Goal: Transaction & Acquisition: Download file/media

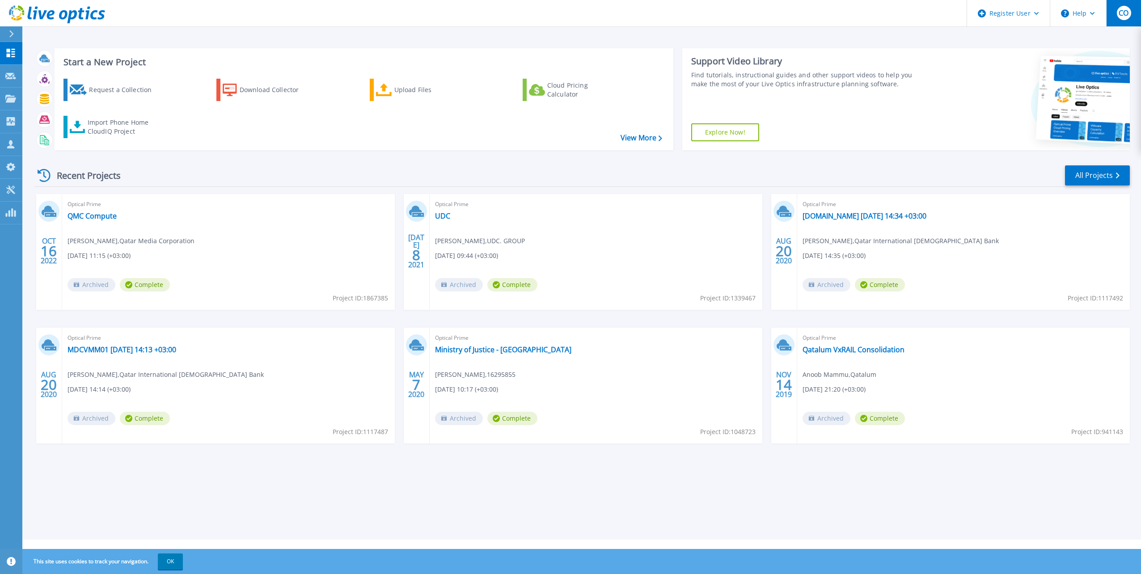
click at [1036, 15] on span "CO" at bounding box center [1123, 12] width 10 height 7
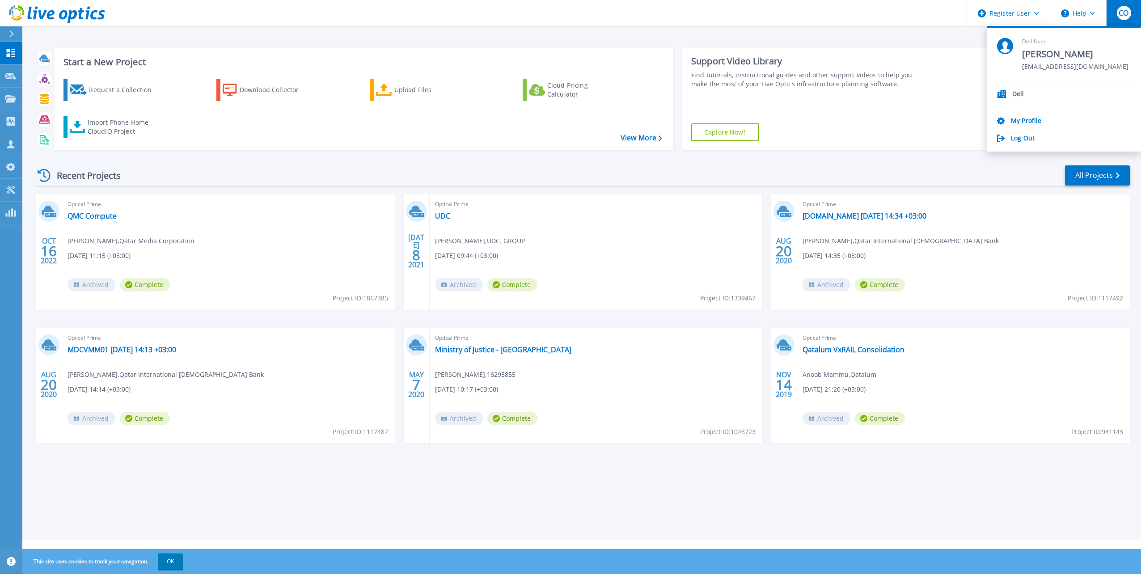
click at [11, 32] on icon at bounding box center [11, 33] width 4 height 7
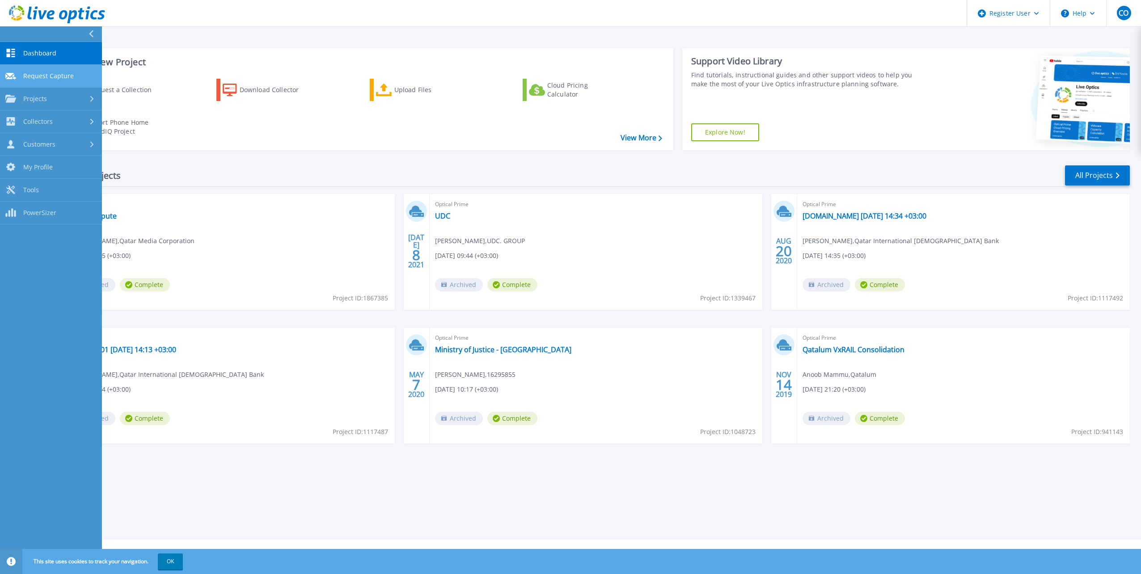
click at [63, 78] on span "Request Capture" at bounding box center [48, 76] width 51 height 8
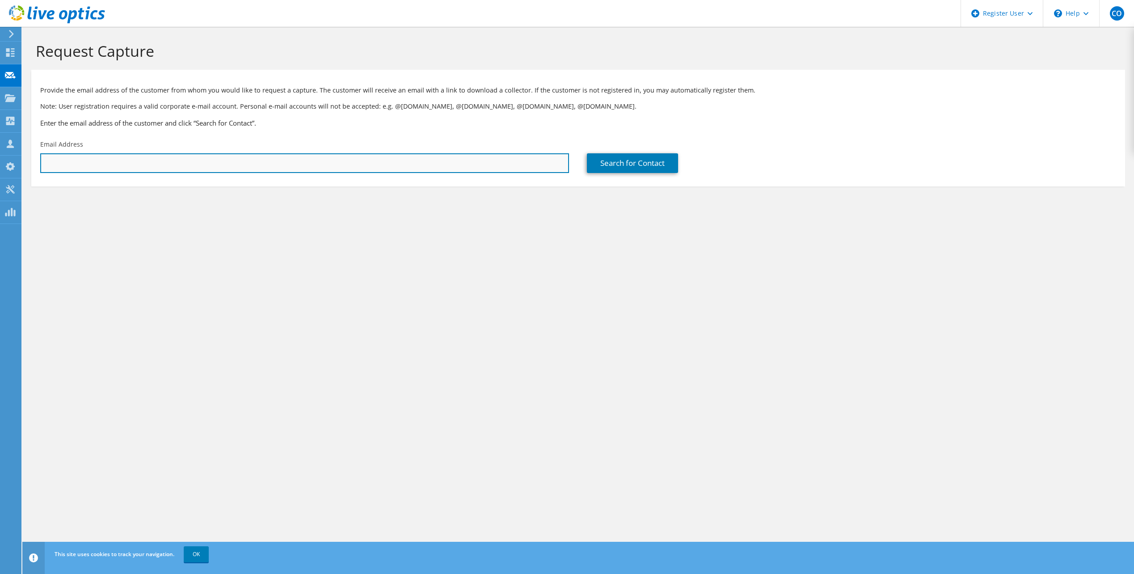
click at [261, 164] on input "text" at bounding box center [304, 163] width 529 height 20
click at [222, 161] on input "text" at bounding box center [304, 163] width 529 height 20
paste input "oguz.gulay@ist.aero"
type input "selen.usta@oguz.gulay@[DOMAIN_NAME]"
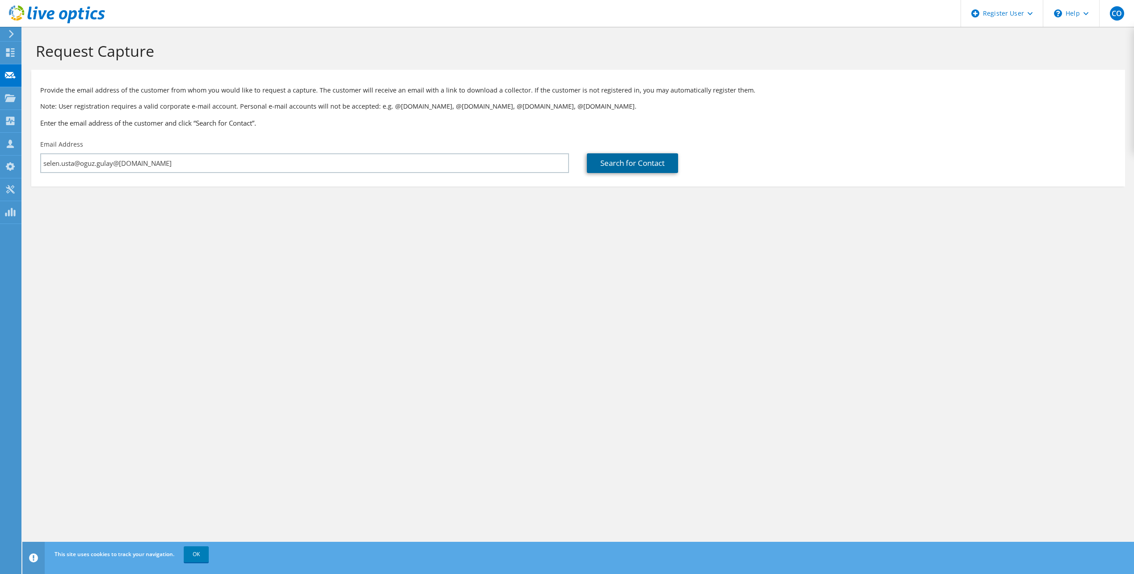
click at [649, 158] on link "Search for Contact" at bounding box center [632, 163] width 91 height 20
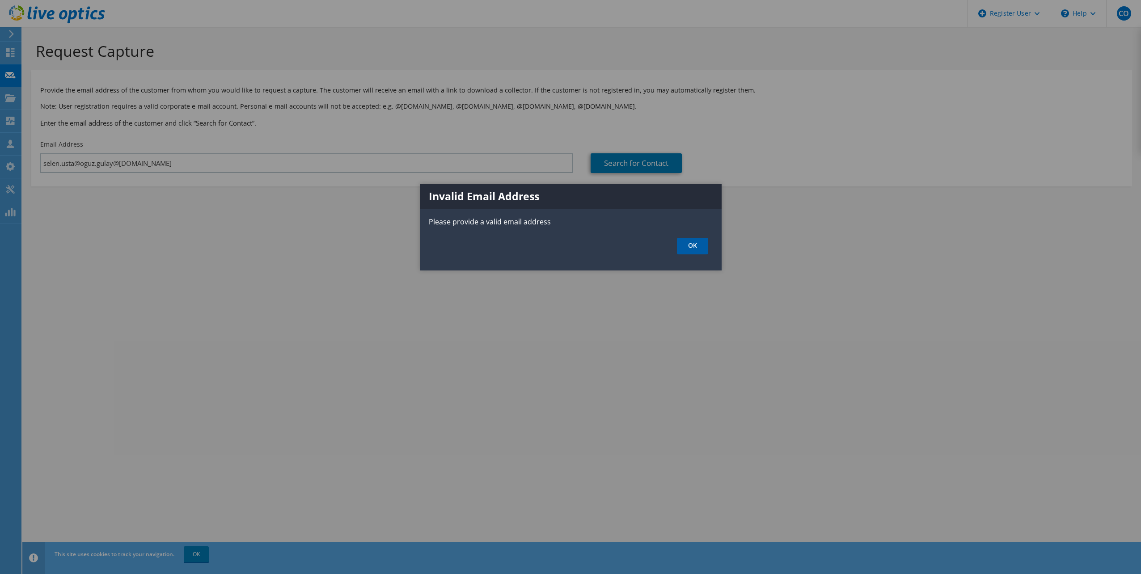
click at [704, 249] on link "OK" at bounding box center [692, 246] width 31 height 17
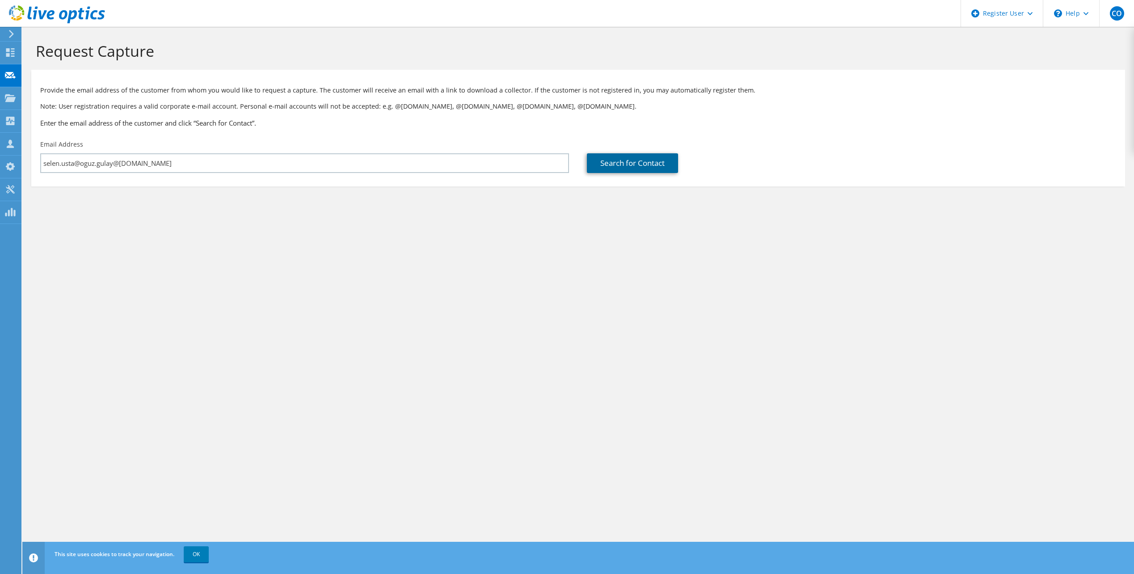
click at [637, 163] on link "Search for Contact" at bounding box center [632, 163] width 91 height 20
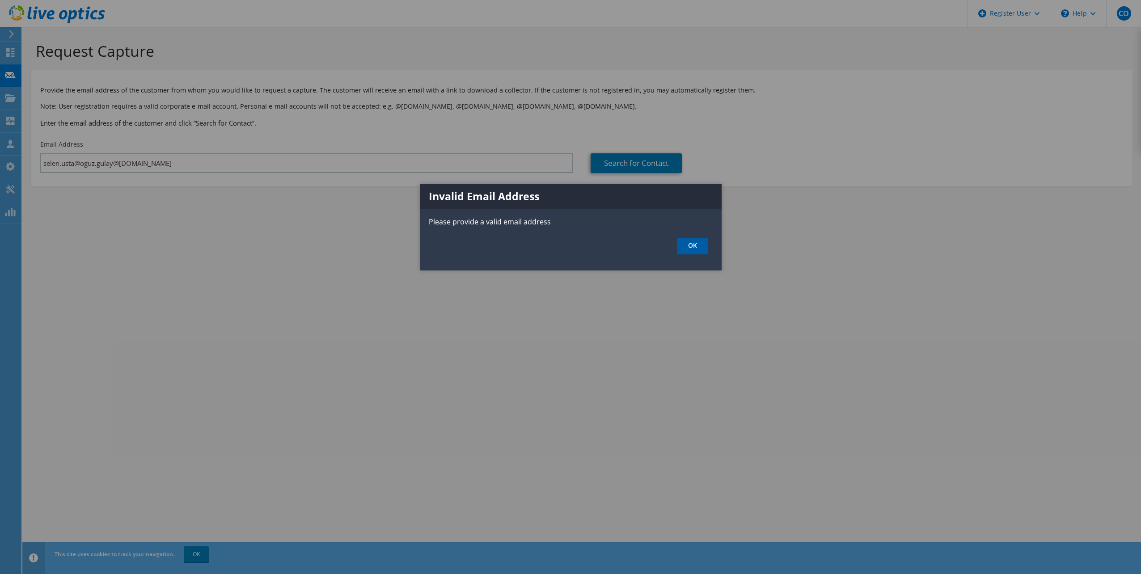
click at [695, 249] on link "OK" at bounding box center [692, 246] width 31 height 17
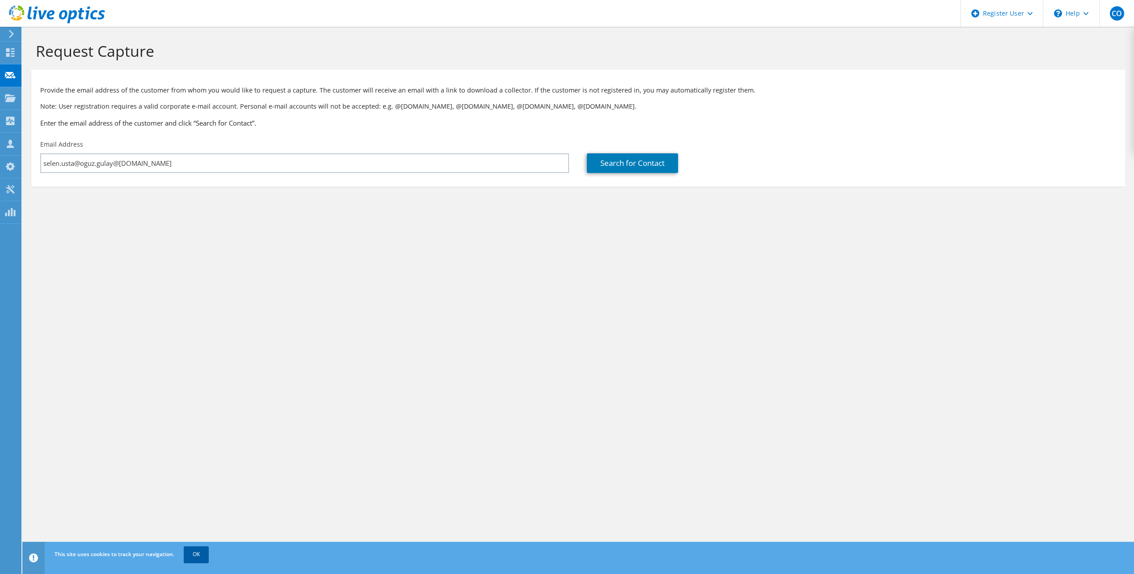
click at [193, 555] on link "OK" at bounding box center [196, 554] width 25 height 16
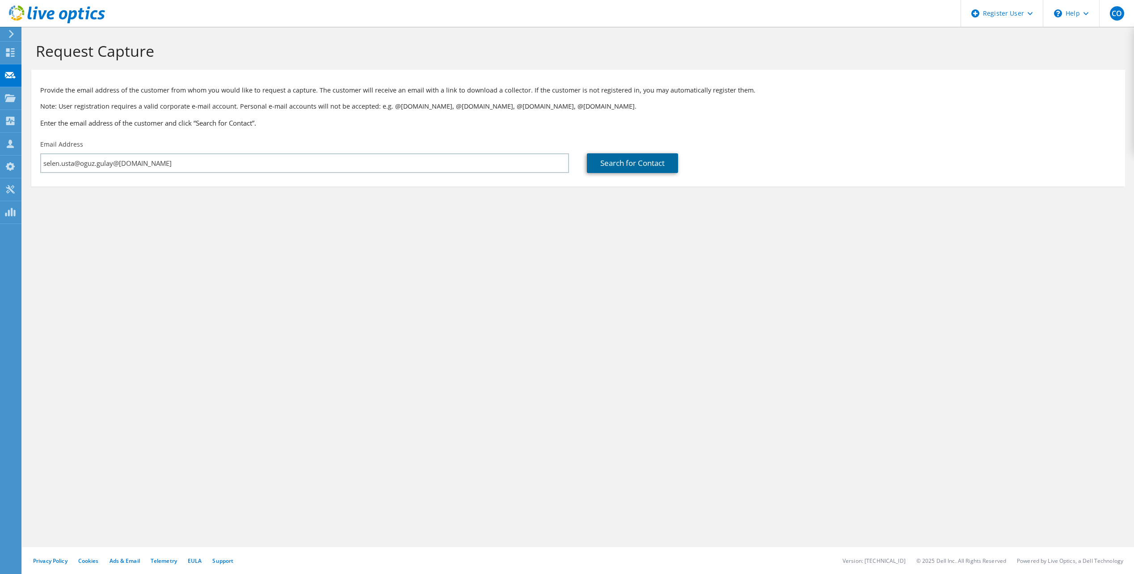
click at [622, 165] on link "Search for Contact" at bounding box center [632, 163] width 91 height 20
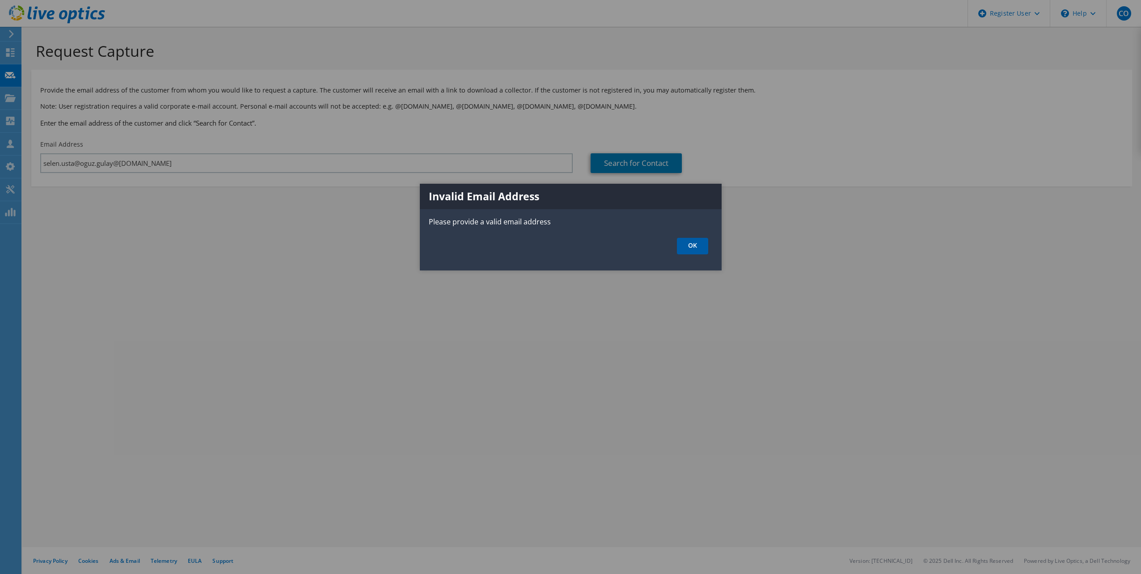
click at [698, 245] on link "OK" at bounding box center [692, 246] width 31 height 17
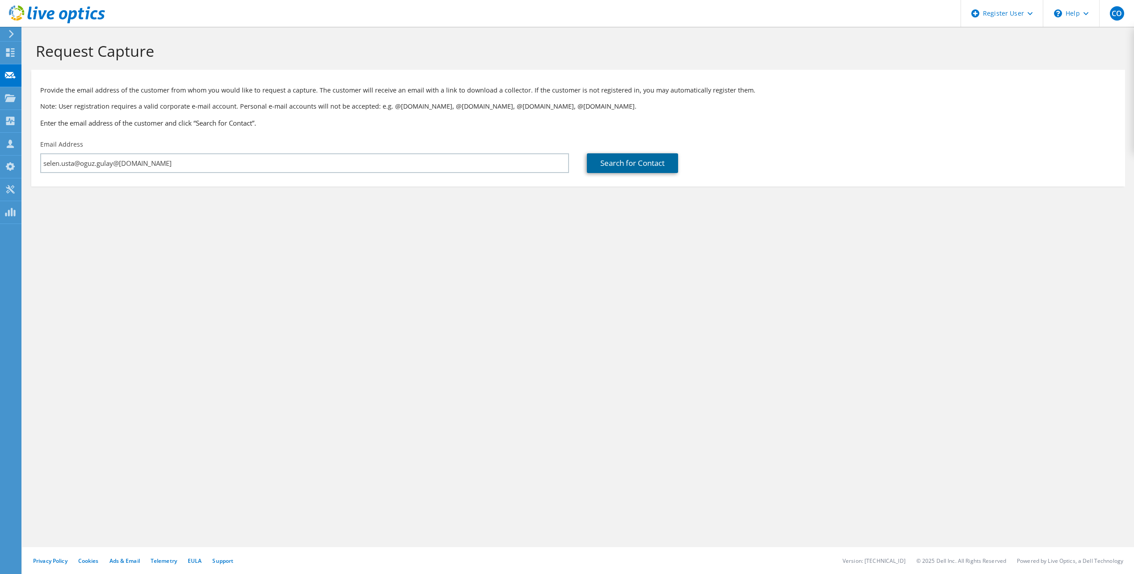
click at [649, 162] on link "Search for Contact" at bounding box center [632, 163] width 91 height 20
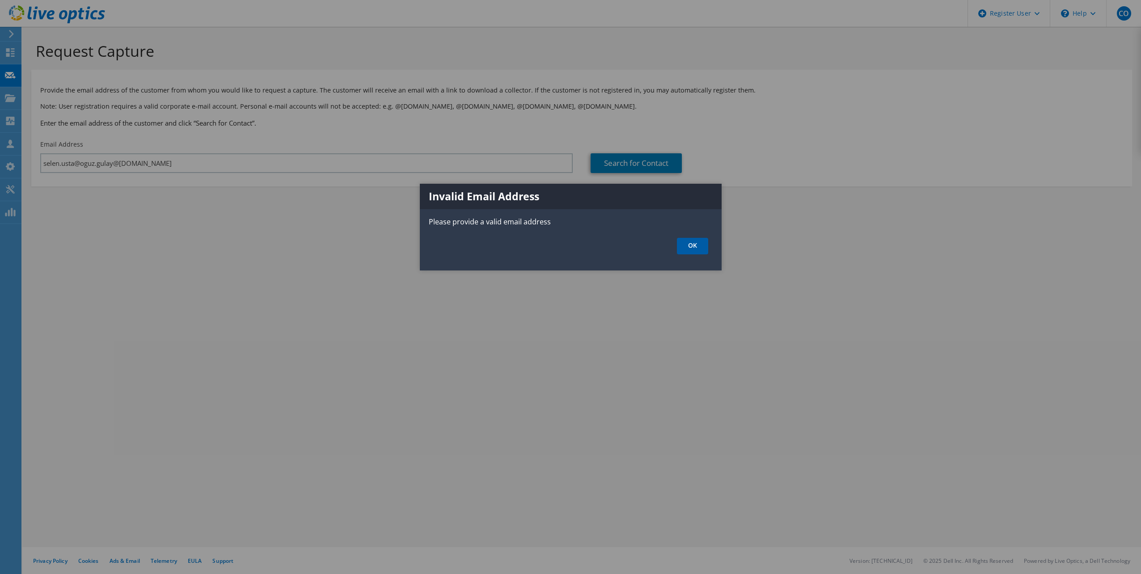
click at [690, 246] on link "OK" at bounding box center [692, 246] width 31 height 17
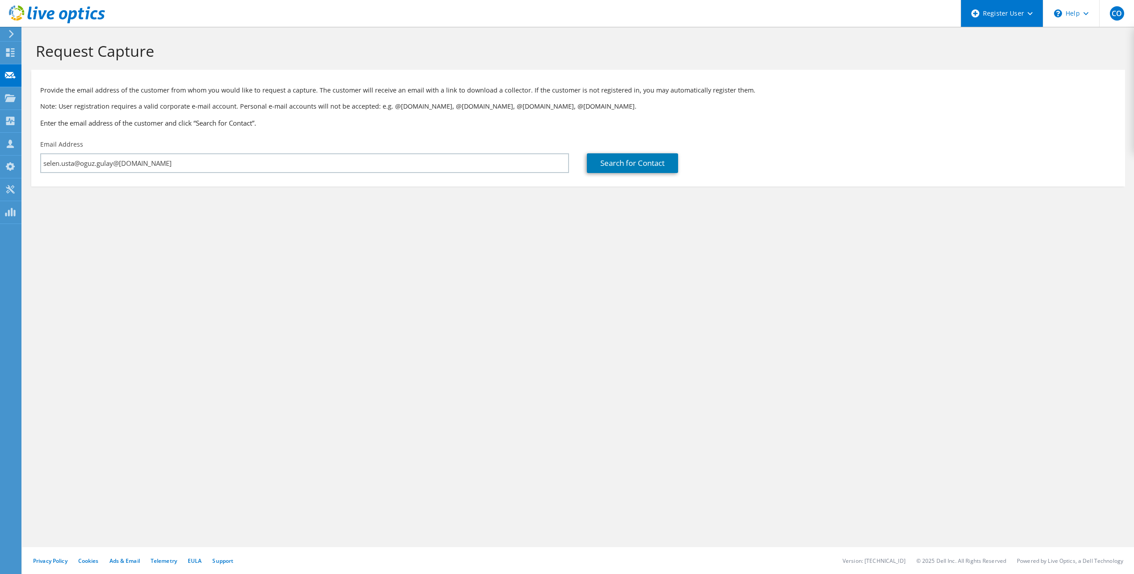
click at [1026, 19] on div "Register User" at bounding box center [1002, 13] width 82 height 27
click at [1018, 35] on link "Register New Partner User" at bounding box center [1011, 38] width 100 height 22
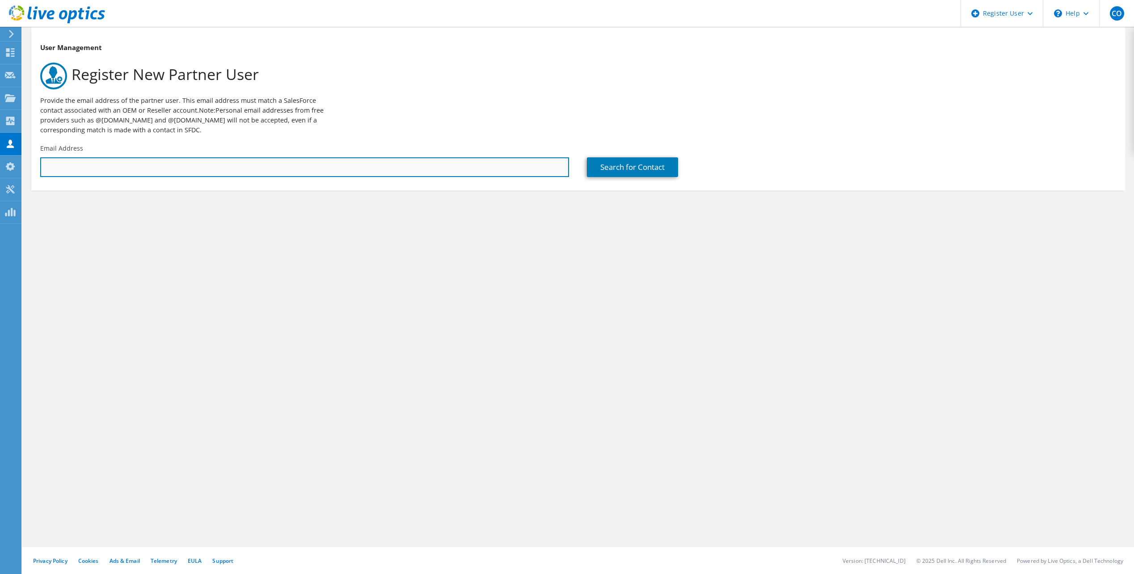
paste input "Intel Quad Port 10GbE Base-T, OCP 3.0, Customer Kit - [GRVXT9Z] Intel Quad Port…"
drag, startPoint x: 507, startPoint y: 169, endPoint x: -2, endPoint y: 152, distance: 509.4
click at [0, 152] on html "CO Dell User Cihan Ozden Cihan.Ozden@dell.com Dell My Profile Log Out \n Help E…" at bounding box center [567, 287] width 1134 height 574
type input "Intel Quad Port 10GbE Base-T, OCP 3.0, Customer Kit - [GRVXT9Z] Intel Quad Port…"
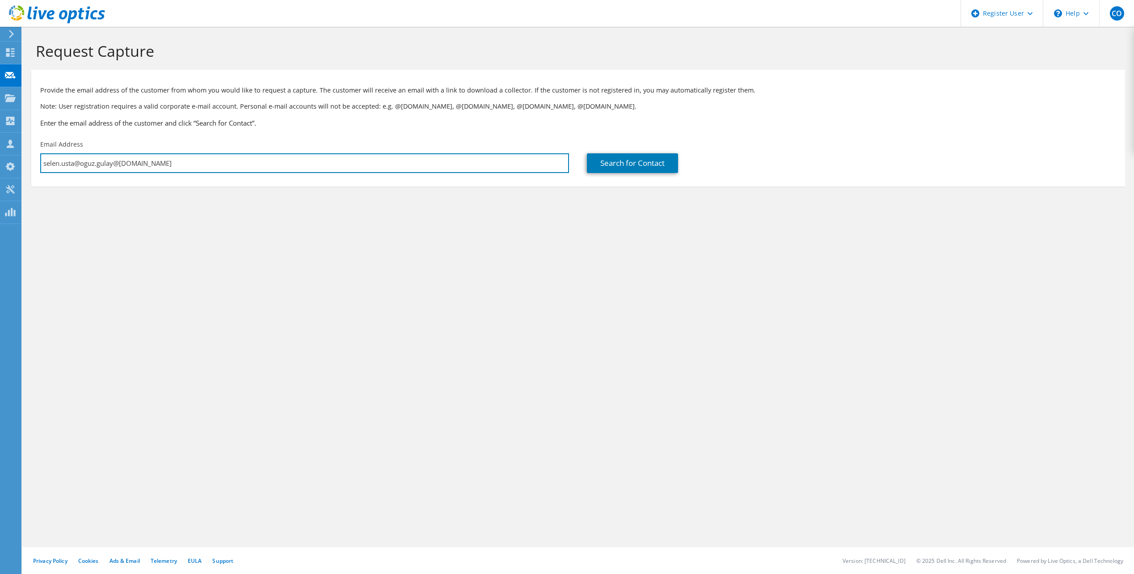
drag, startPoint x: 146, startPoint y: 165, endPoint x: 39, endPoint y: 163, distance: 106.9
click at [39, 163] on div "Email Address selen.usta@oguz.gulay@ist.aero" at bounding box center [304, 156] width 547 height 42
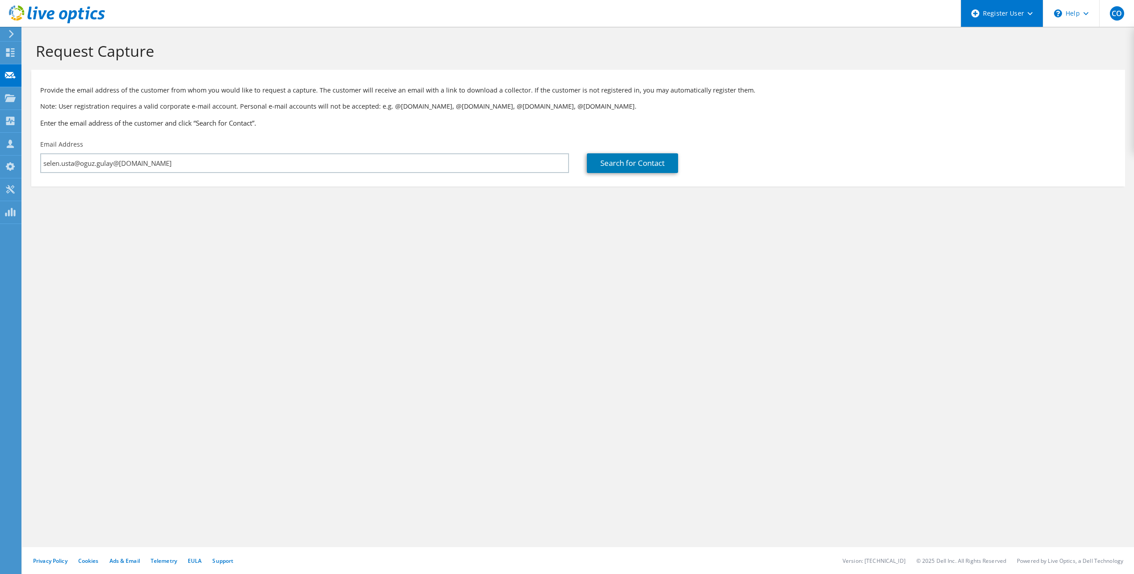
click at [1005, 20] on div "Register User" at bounding box center [1002, 13] width 82 height 27
click at [995, 36] on link "Register New Partner User" at bounding box center [1011, 38] width 100 height 22
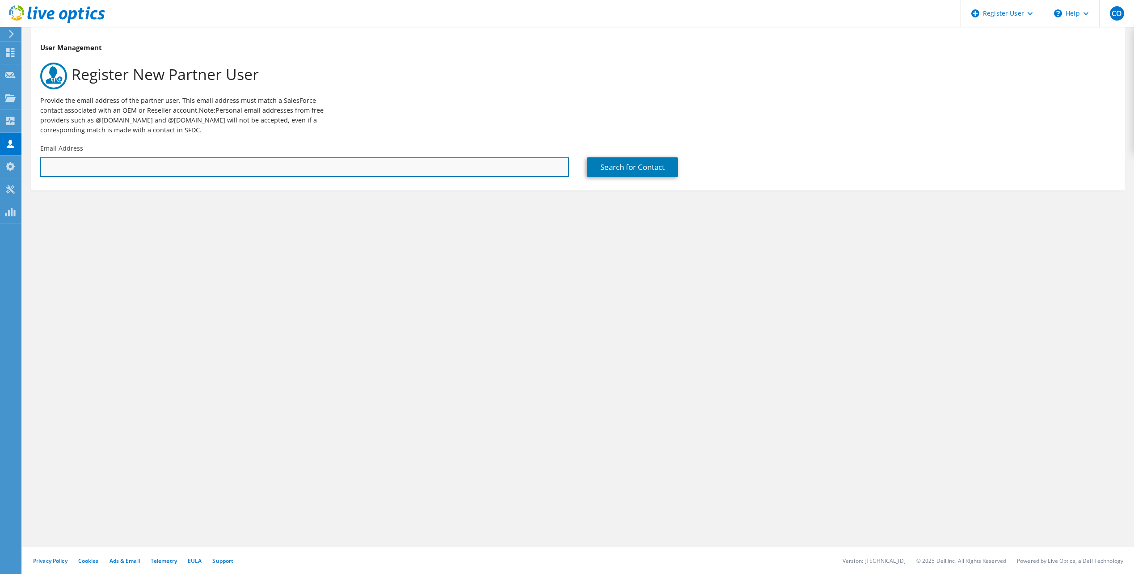
paste input "selen.usta@oguz.gulay@[DOMAIN_NAME]"
type input "selen.usta@oguz.gulay@[DOMAIN_NAME]"
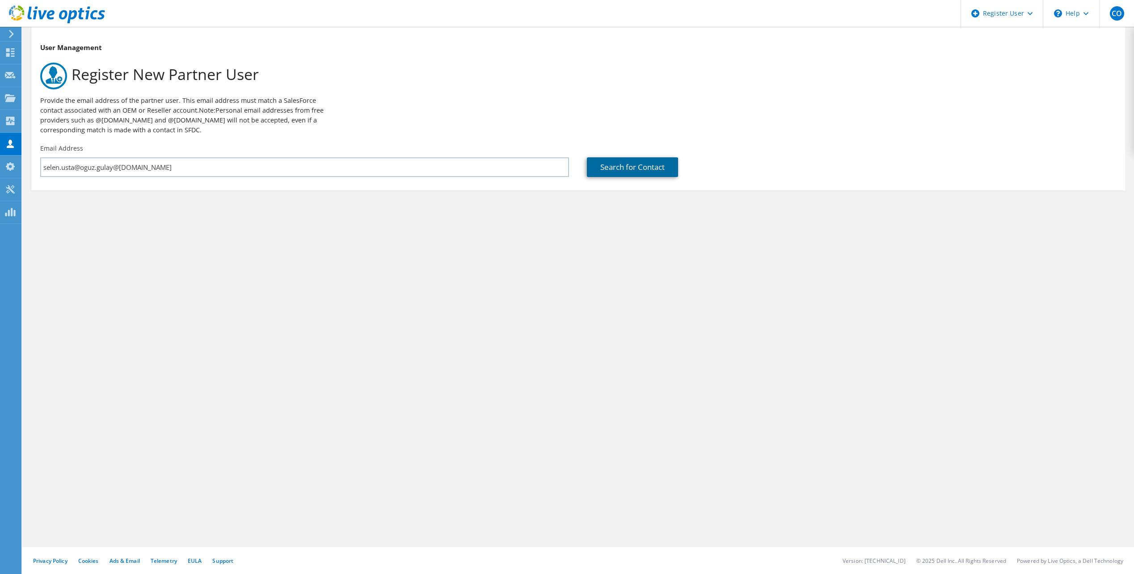
click at [631, 169] on link "Search for Contact" at bounding box center [632, 167] width 91 height 20
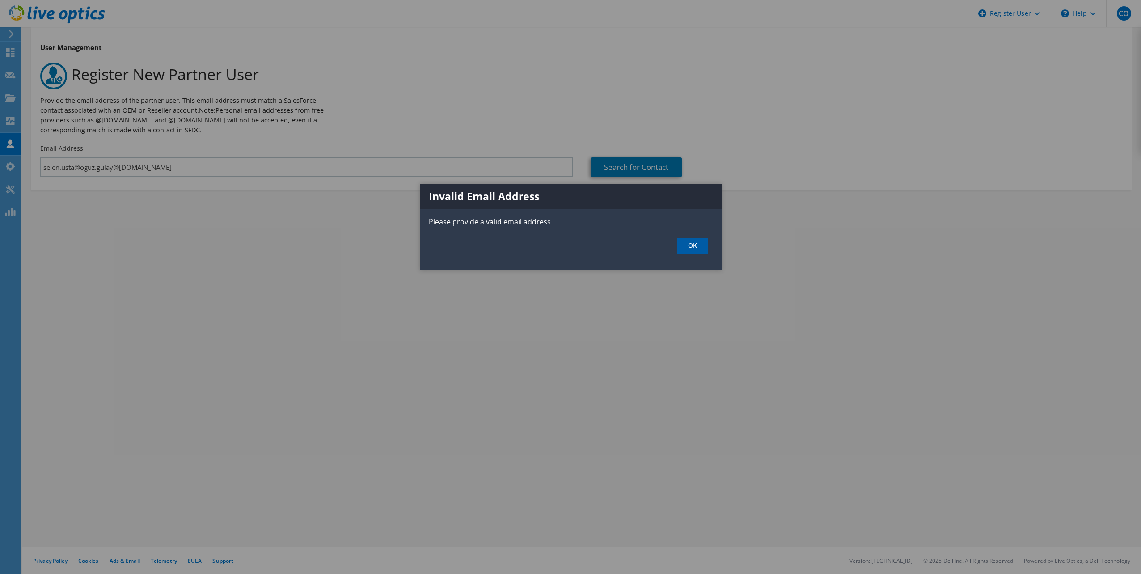
click at [693, 244] on link "OK" at bounding box center [692, 246] width 31 height 17
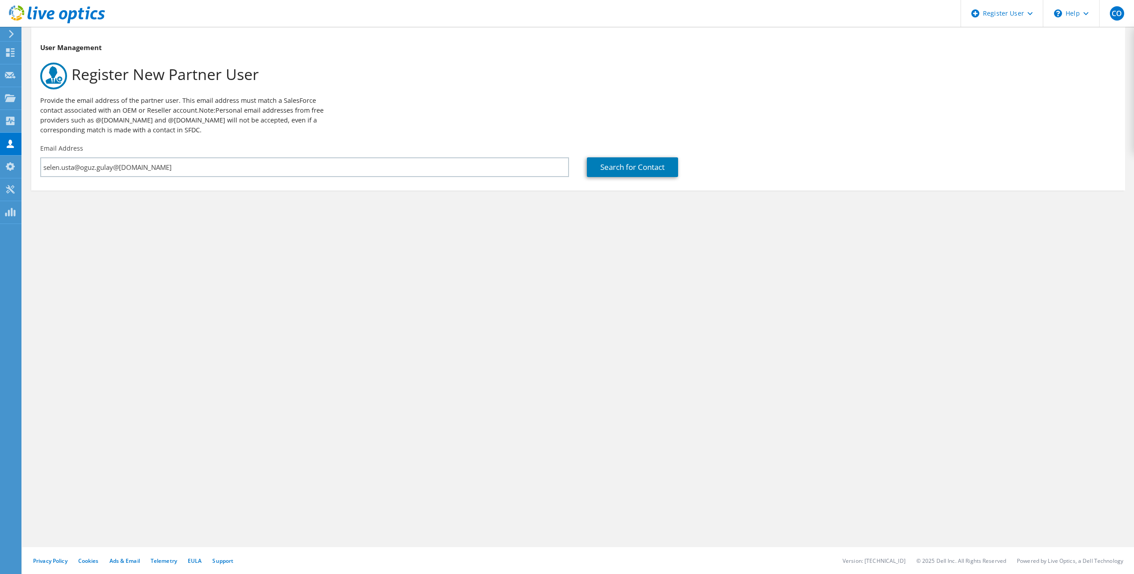
click at [490, 85] on h1 "Register New Partner User" at bounding box center [575, 76] width 1071 height 27
click at [12, 34] on icon at bounding box center [11, 34] width 7 height 8
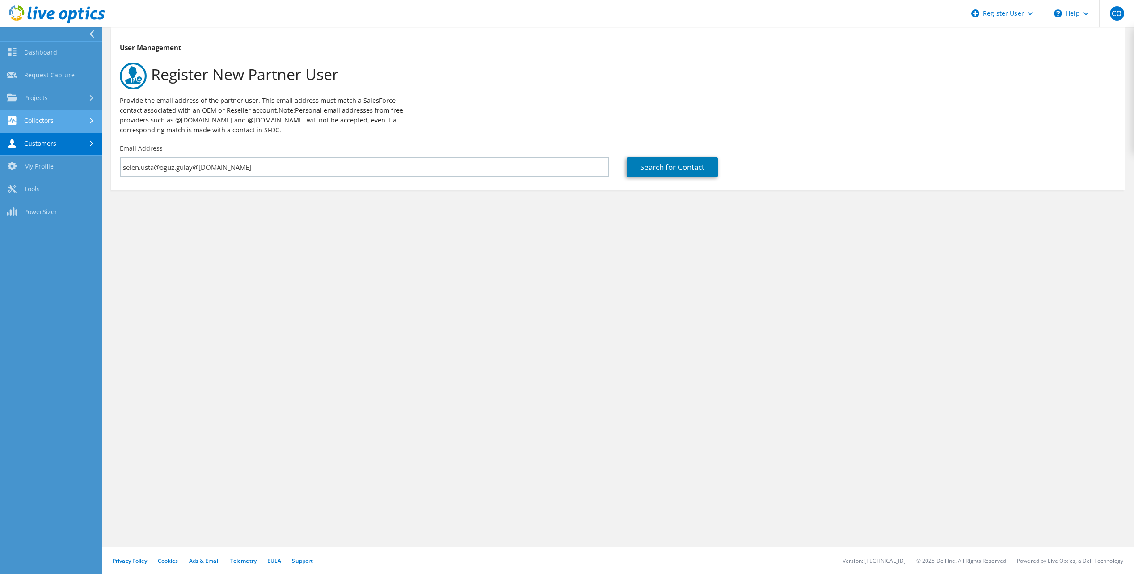
click at [71, 116] on link "Collectors" at bounding box center [51, 121] width 102 height 23
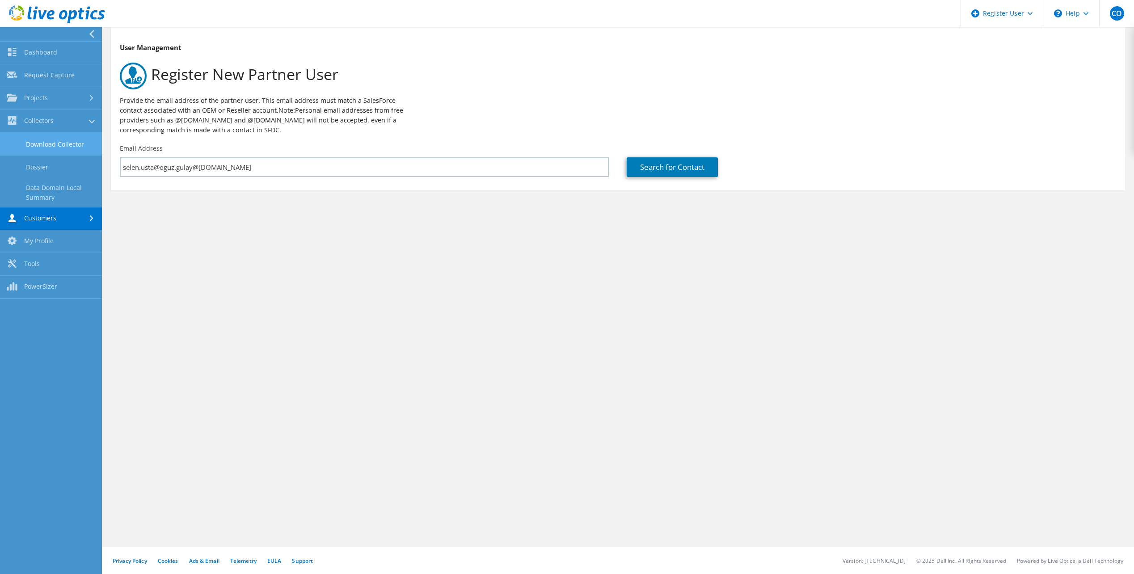
click at [76, 147] on link "Download Collector" at bounding box center [51, 144] width 102 height 23
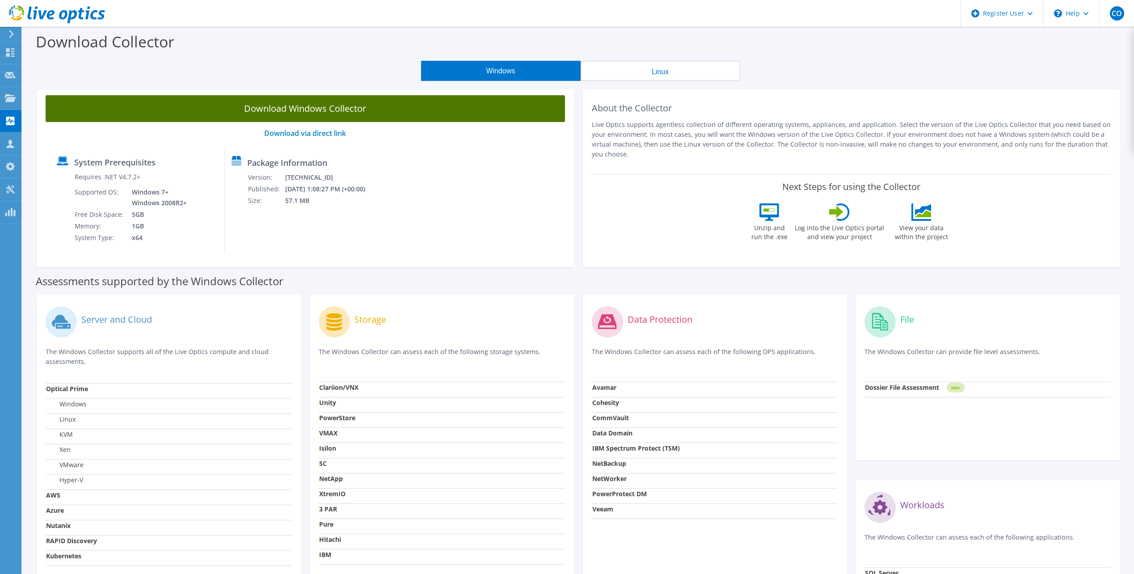
click at [343, 108] on link "Download Windows Collector" at bounding box center [305, 108] width 519 height 27
click at [0, 0] on div at bounding box center [0, 0] width 0 height 0
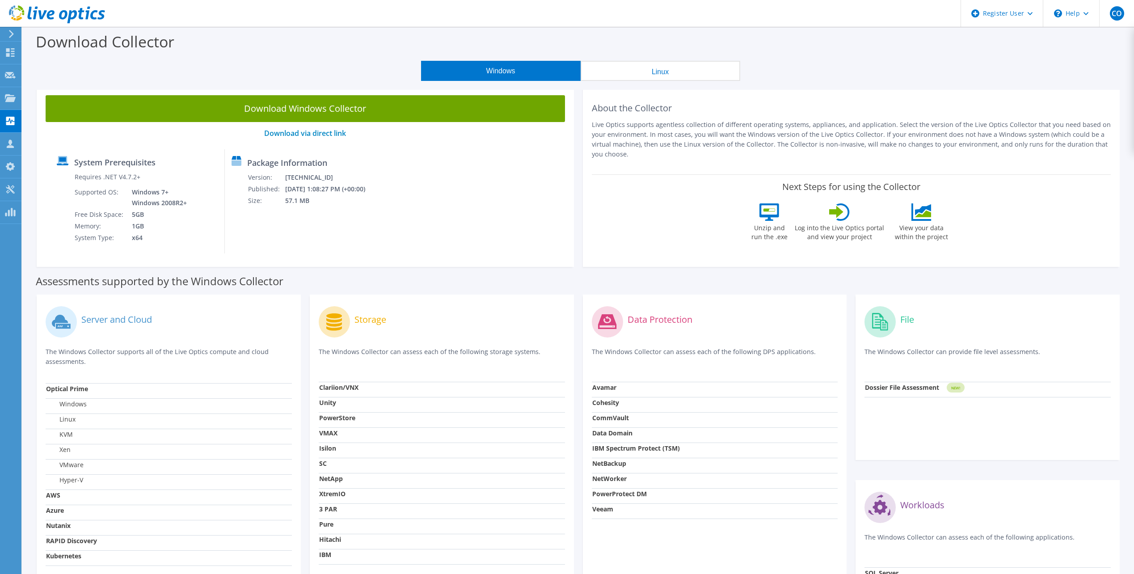
click at [666, 71] on button "Linux" at bounding box center [661, 71] width 160 height 20
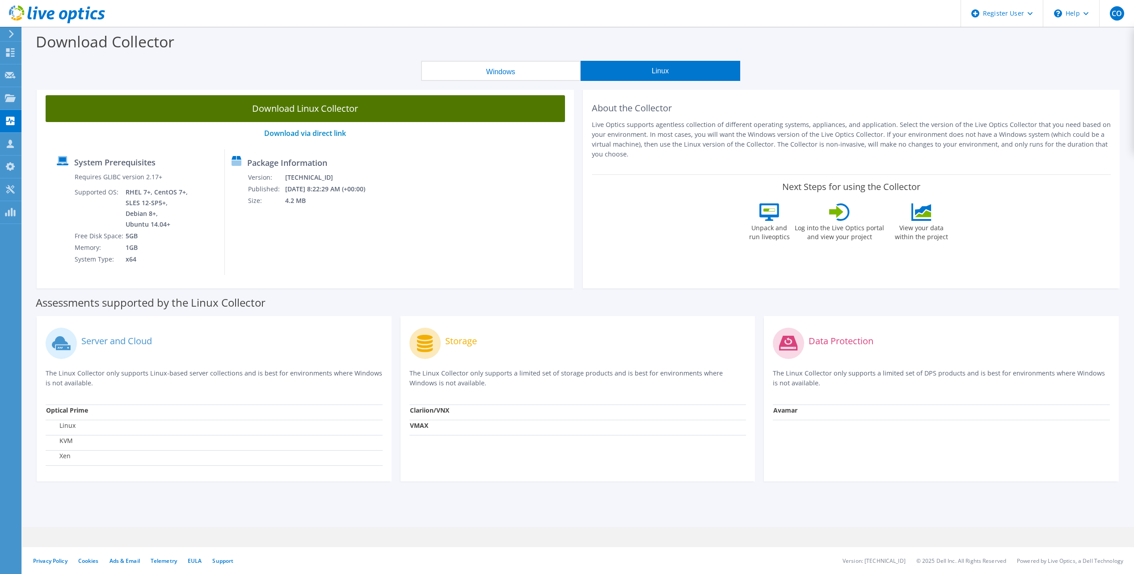
click at [358, 110] on link "Download Linux Collector" at bounding box center [305, 108] width 519 height 27
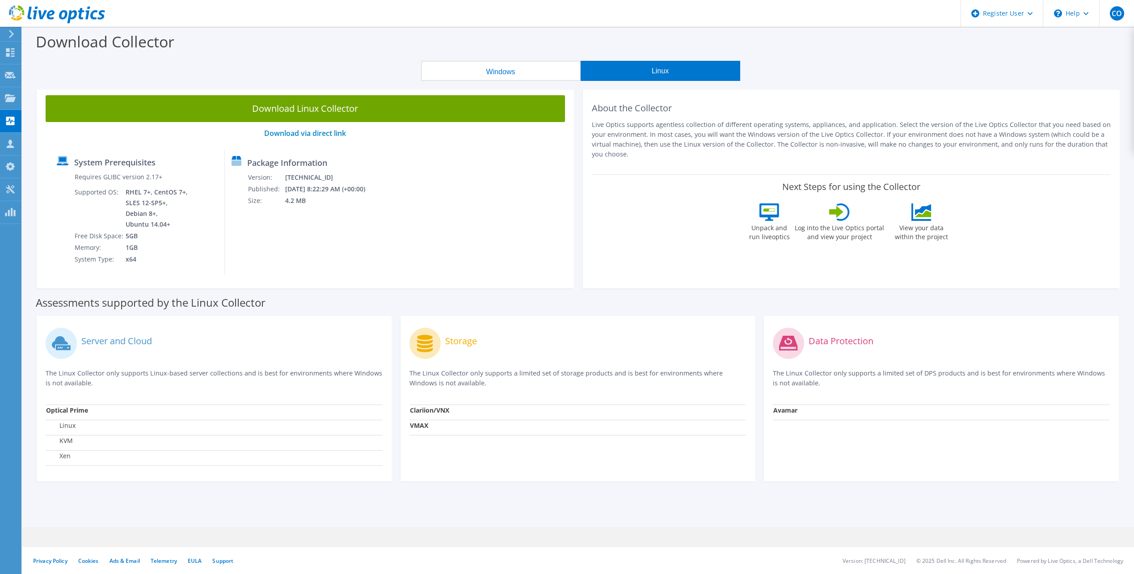
click at [725, 114] on div "About the Collector Live Optics supports agentless collection of different oper…" at bounding box center [851, 130] width 519 height 70
click at [1089, 17] on div "\n Help" at bounding box center [1071, 13] width 56 height 27
click at [1079, 39] on link "Explore Helpful Articles" at bounding box center [1093, 38] width 100 height 22
click at [1118, 15] on span "CO" at bounding box center [1117, 13] width 14 height 14
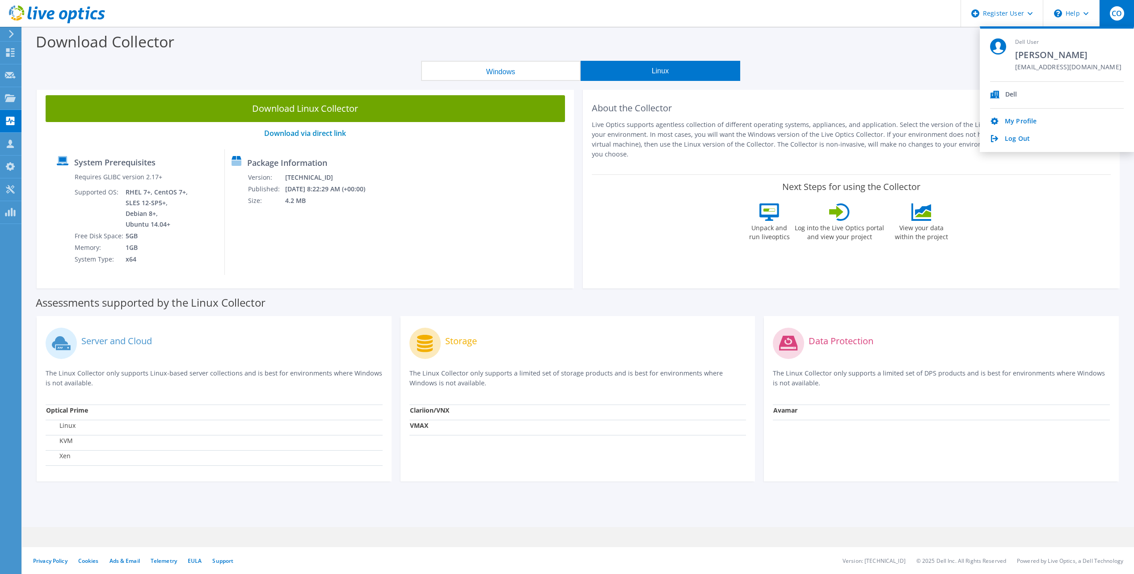
click at [892, 77] on div "Windows Linux" at bounding box center [580, 71] width 1098 height 20
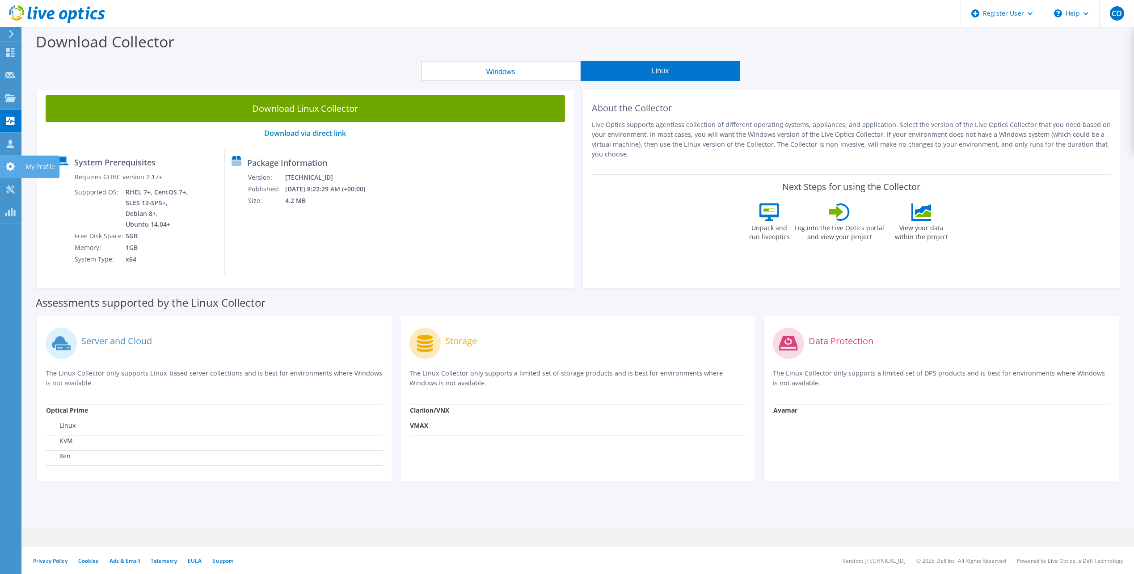
click at [23, 166] on div "My Profile" at bounding box center [40, 167] width 38 height 22
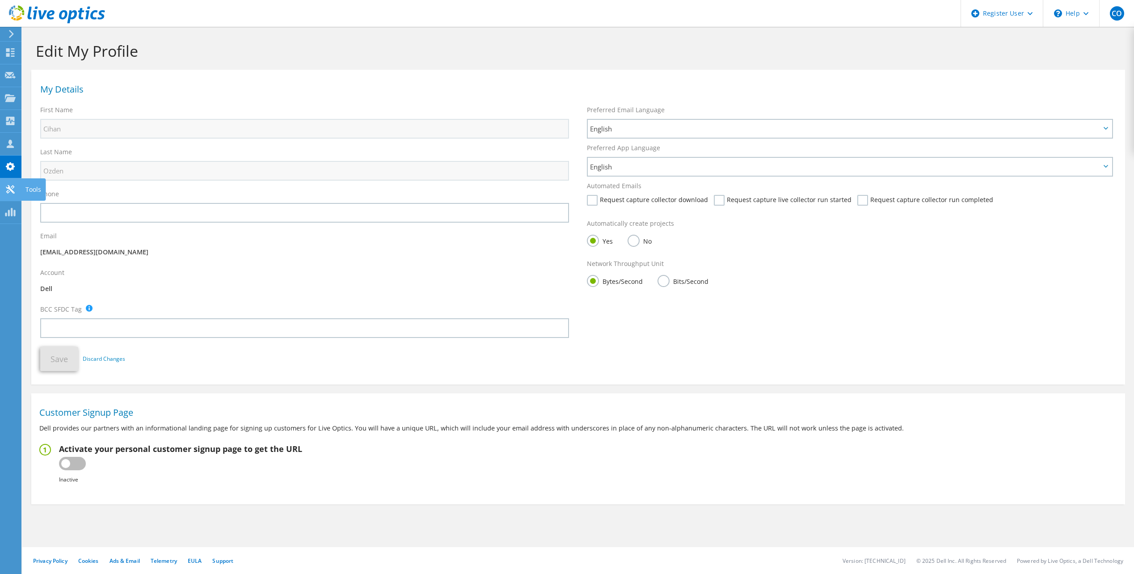
click at [10, 190] on icon at bounding box center [10, 189] width 11 height 8
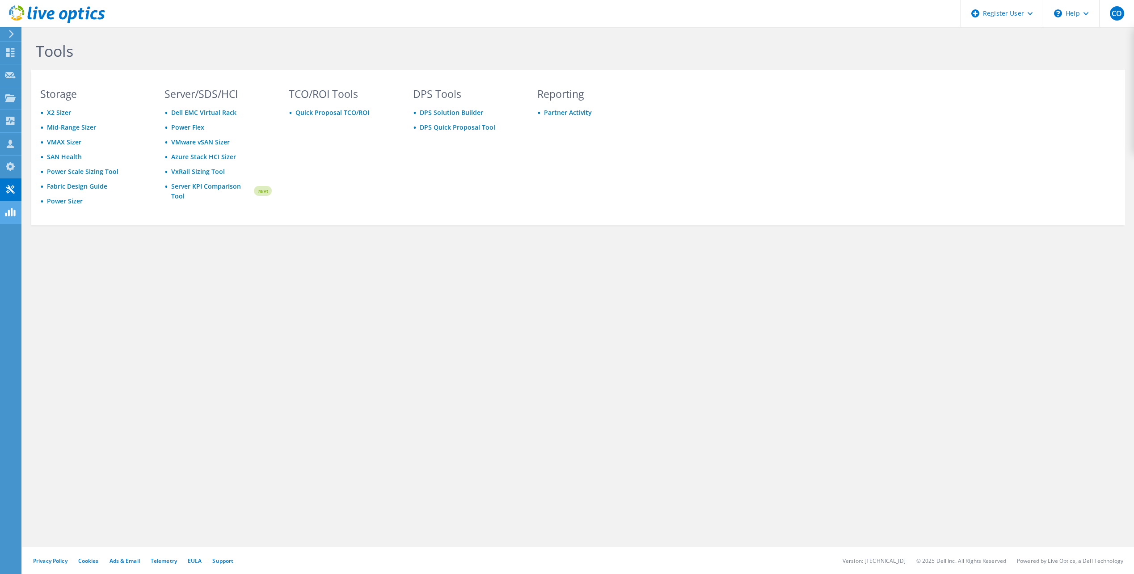
click at [13, 208] on icon at bounding box center [10, 212] width 11 height 8
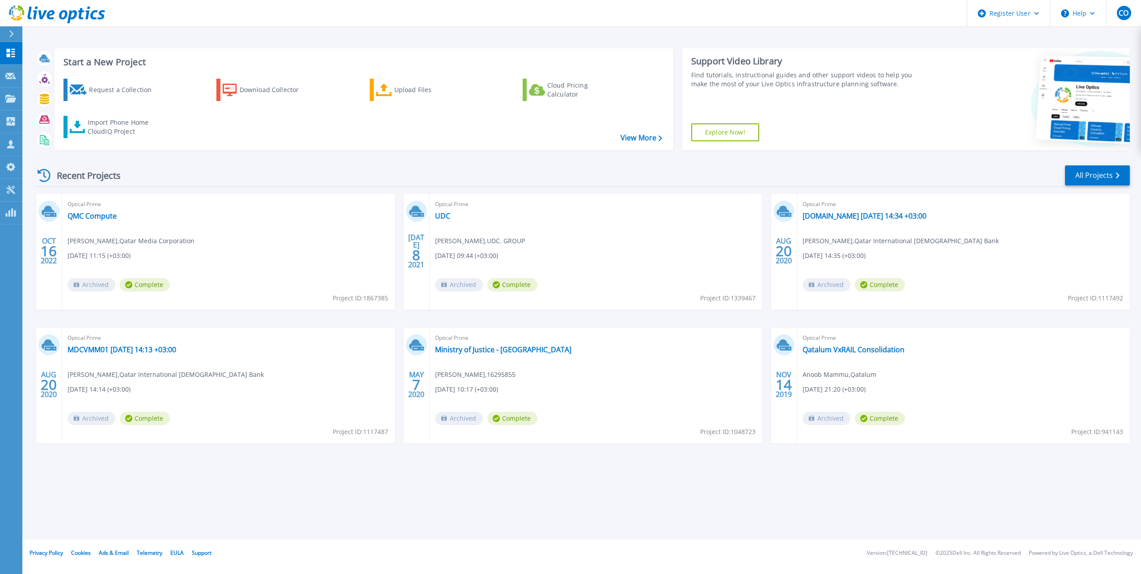
click at [737, 131] on link "Explore Now!" at bounding box center [725, 132] width 68 height 18
click at [1034, 16] on div "Register User" at bounding box center [1008, 13] width 83 height 27
click at [1086, 13] on button "Help" at bounding box center [1078, 13] width 56 height 27
click at [1101, 43] on link "Explore Helpful Articles" at bounding box center [1100, 38] width 100 height 22
